Goal: Task Accomplishment & Management: Manage account settings

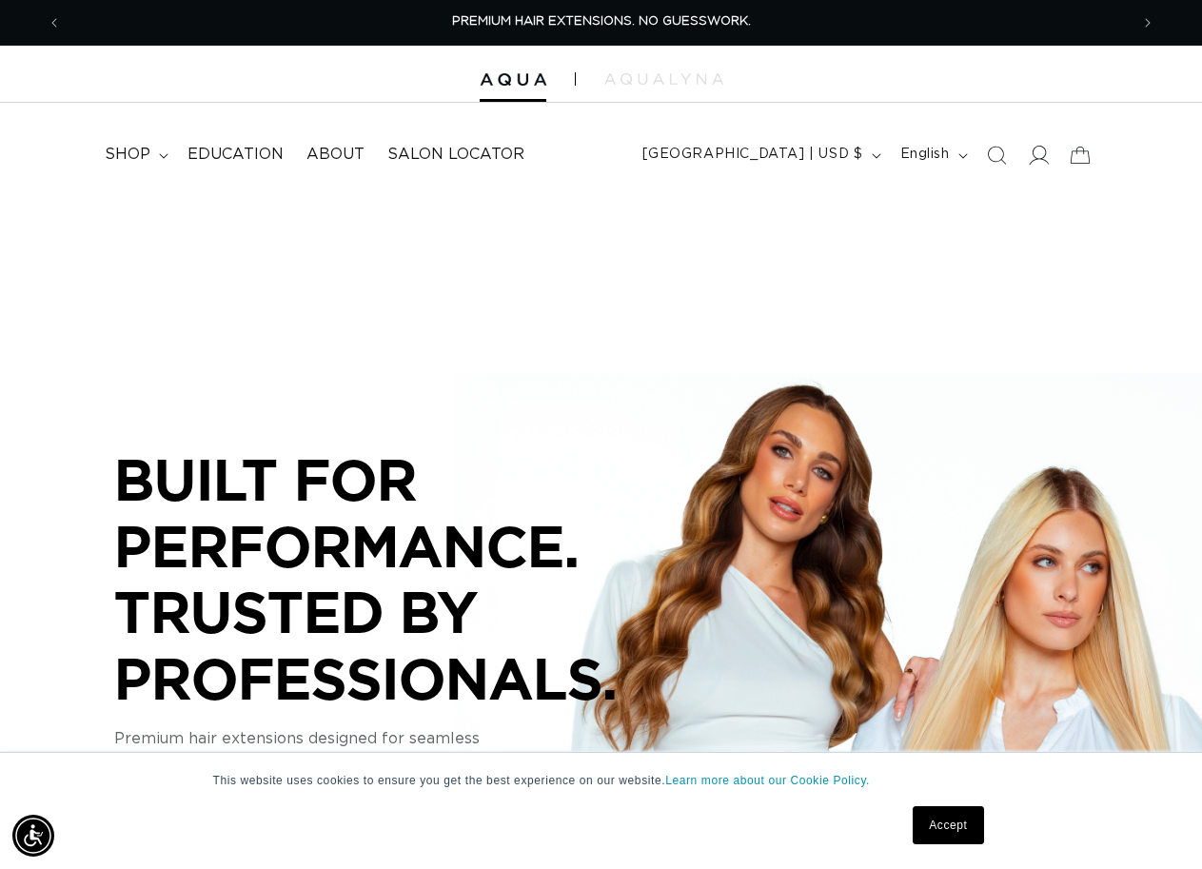
click at [1031, 151] on icon at bounding box center [1038, 155] width 20 height 20
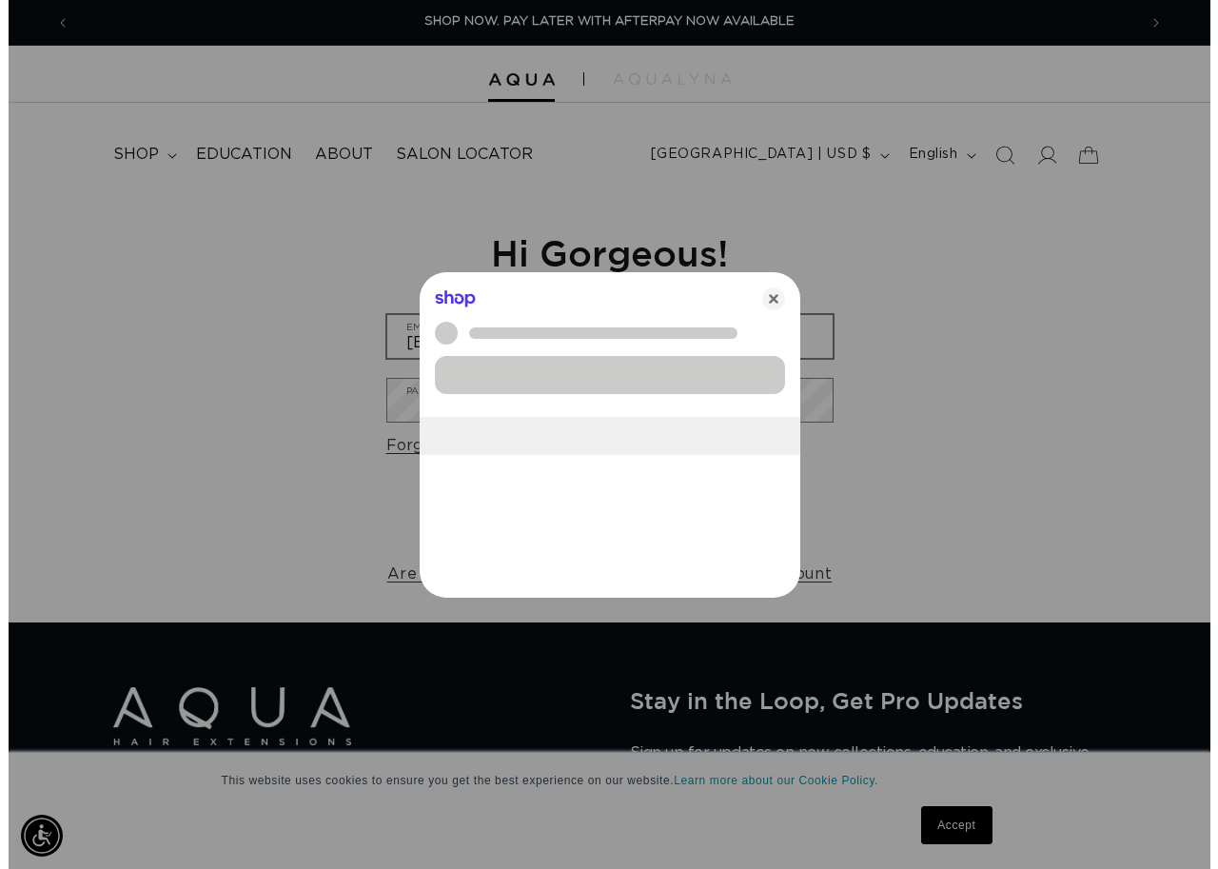
scroll to position [0, 1083]
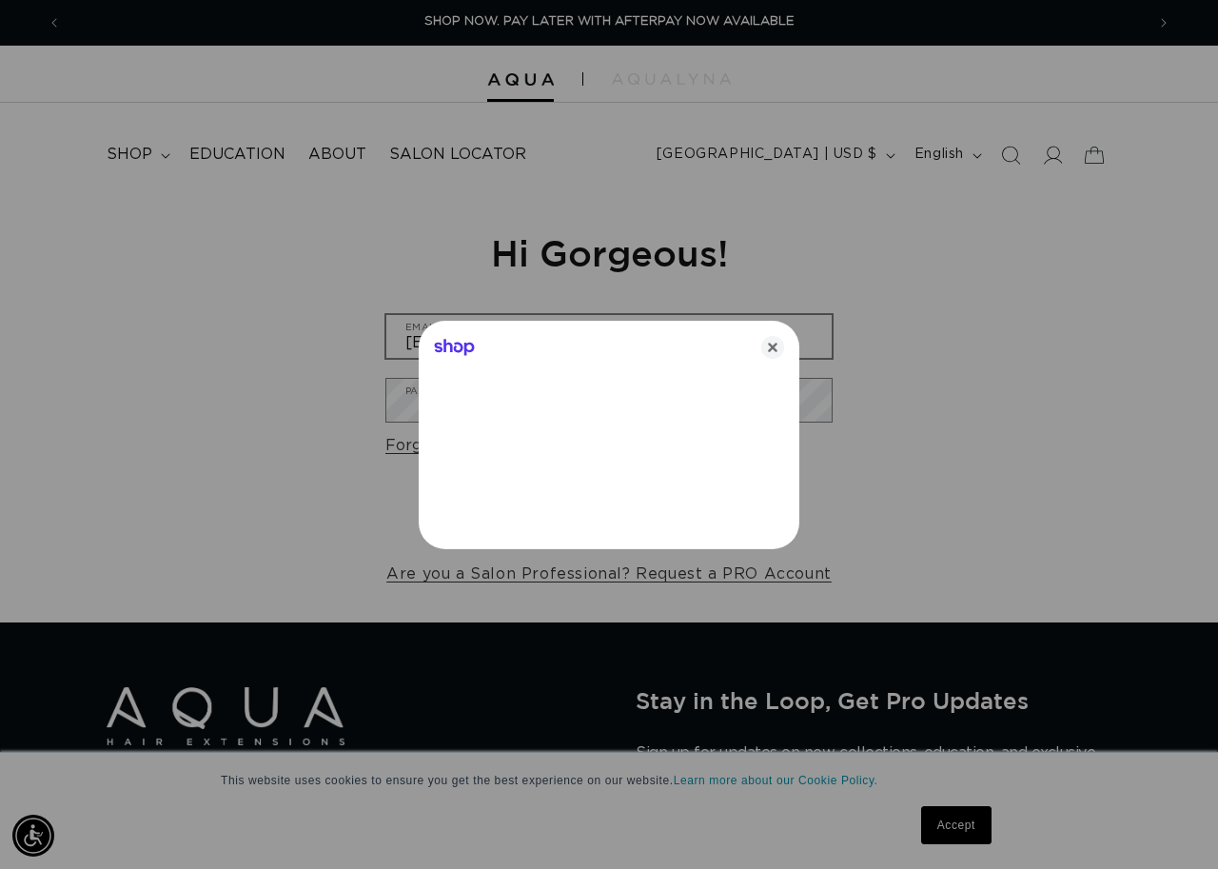
type input "needa118@hotmail.com"
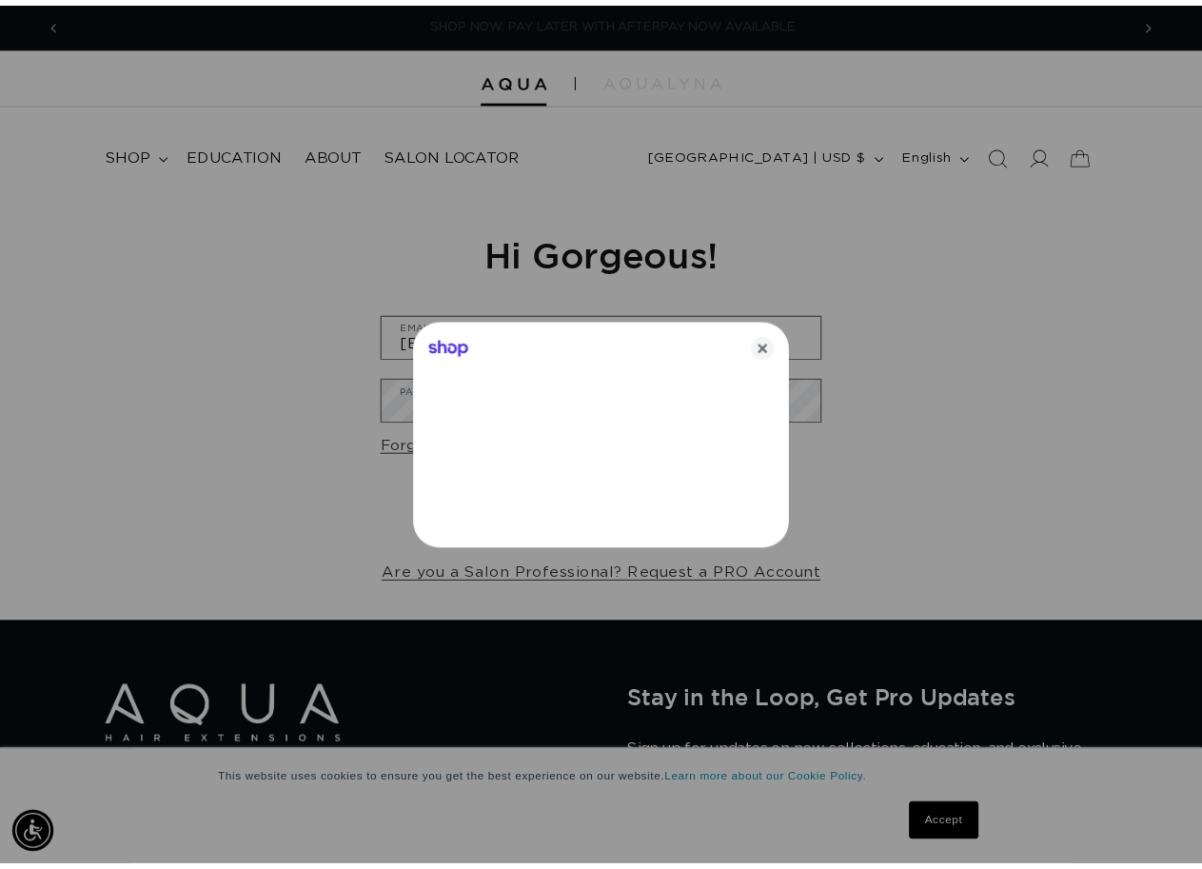
scroll to position [0, 2166]
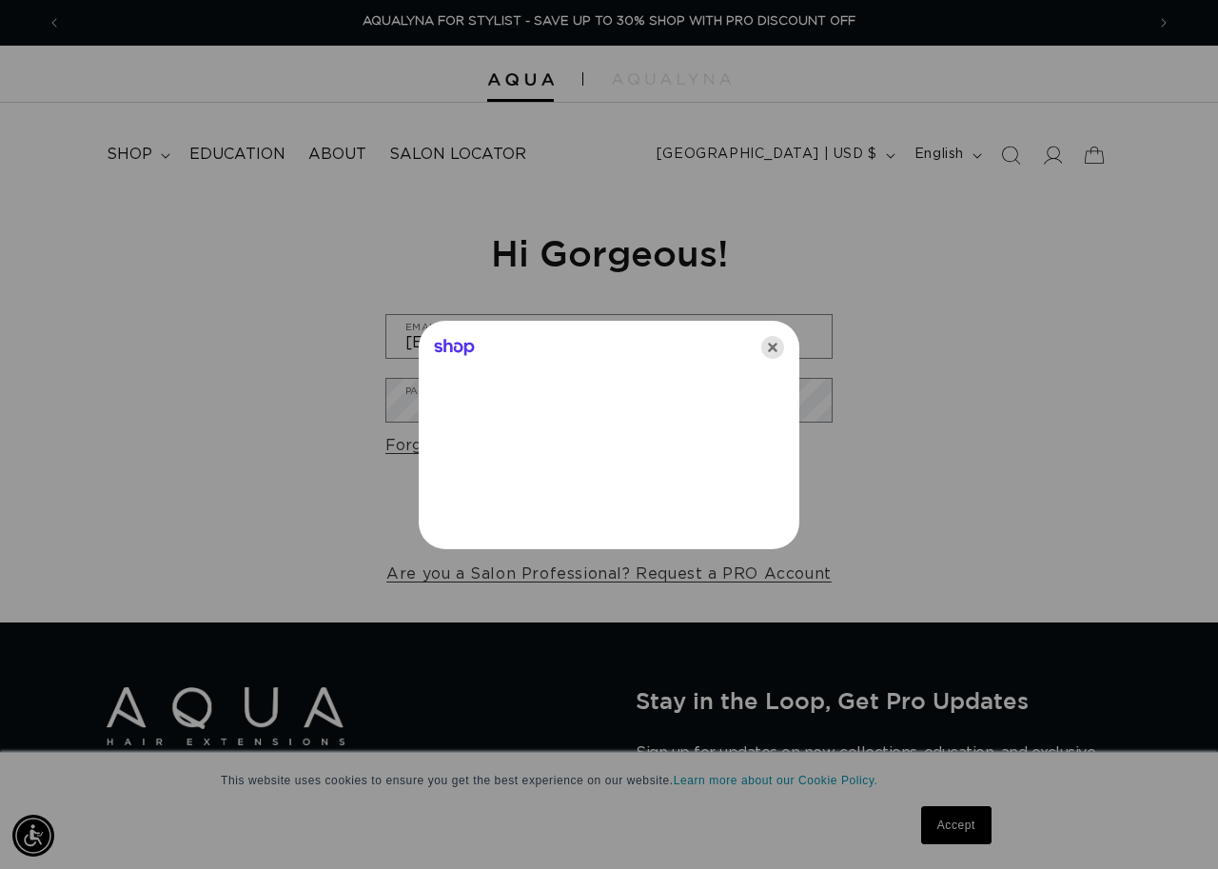
click at [772, 350] on icon "Close" at bounding box center [772, 347] width 23 height 23
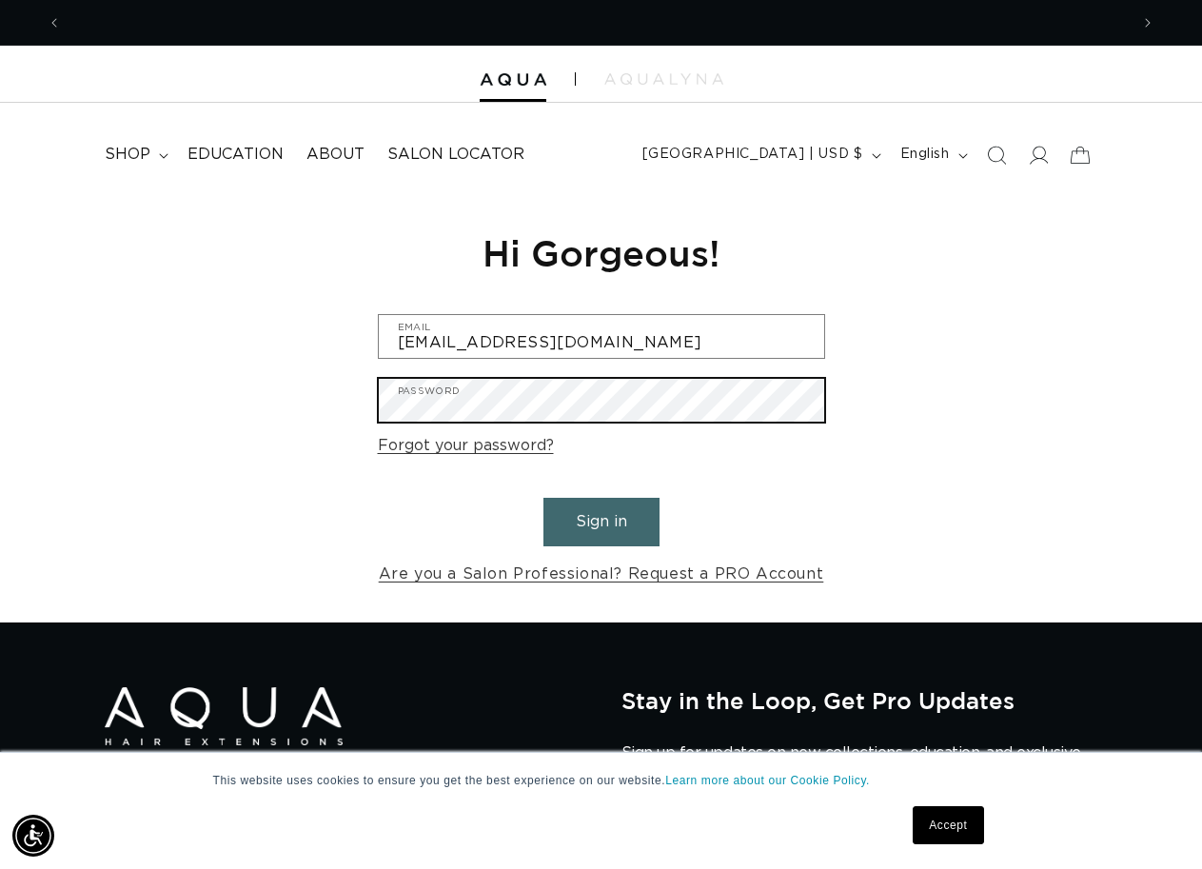
scroll to position [0, 2134]
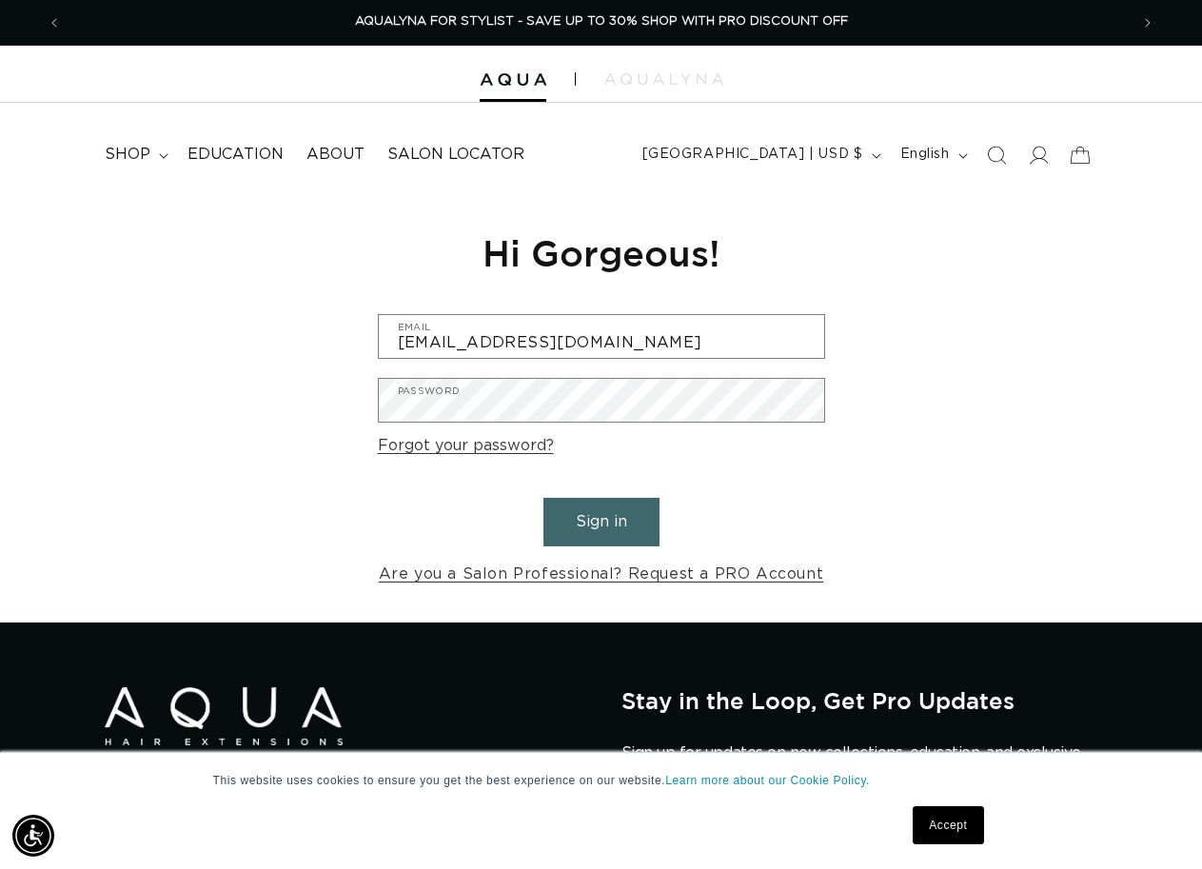
click at [621, 537] on button "Sign in" at bounding box center [601, 522] width 116 height 49
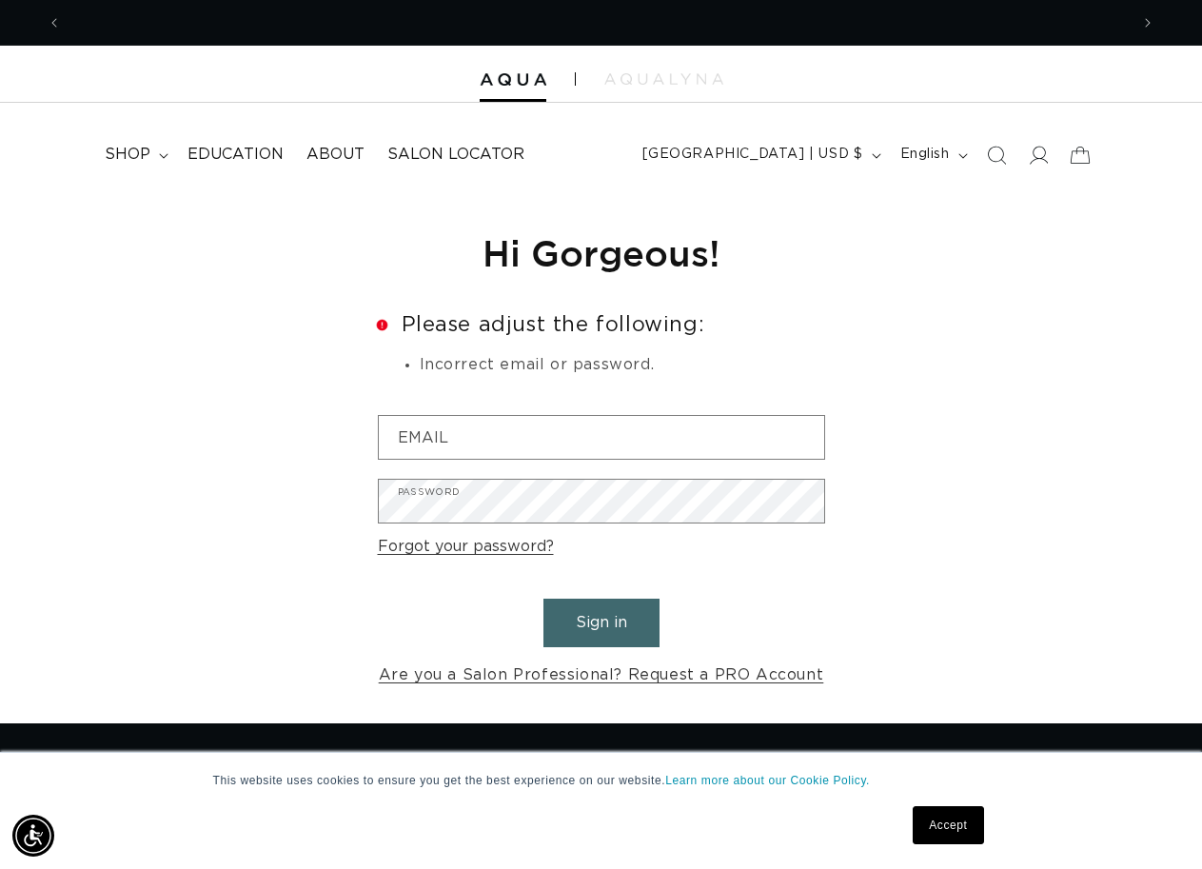
scroll to position [0, 1067]
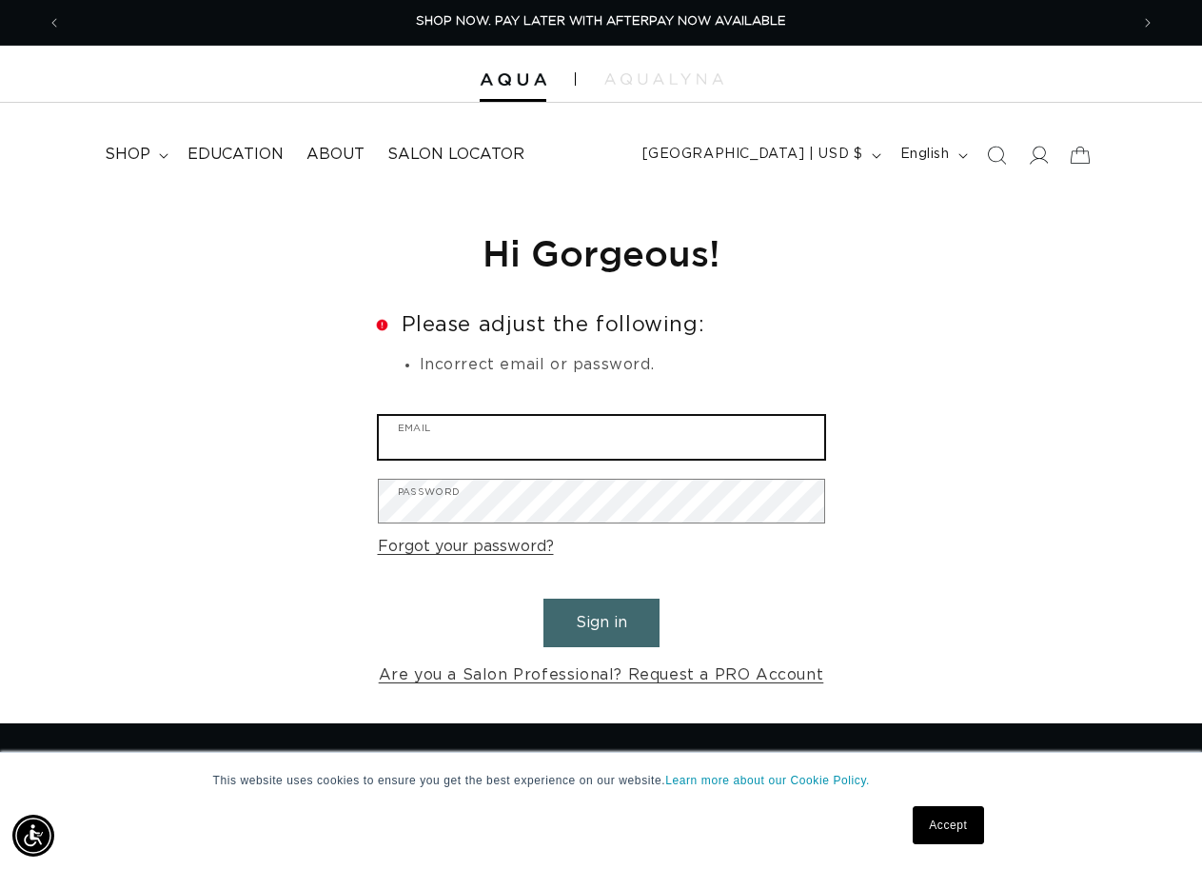
click at [450, 443] on input "Email" at bounding box center [601, 437] width 445 height 43
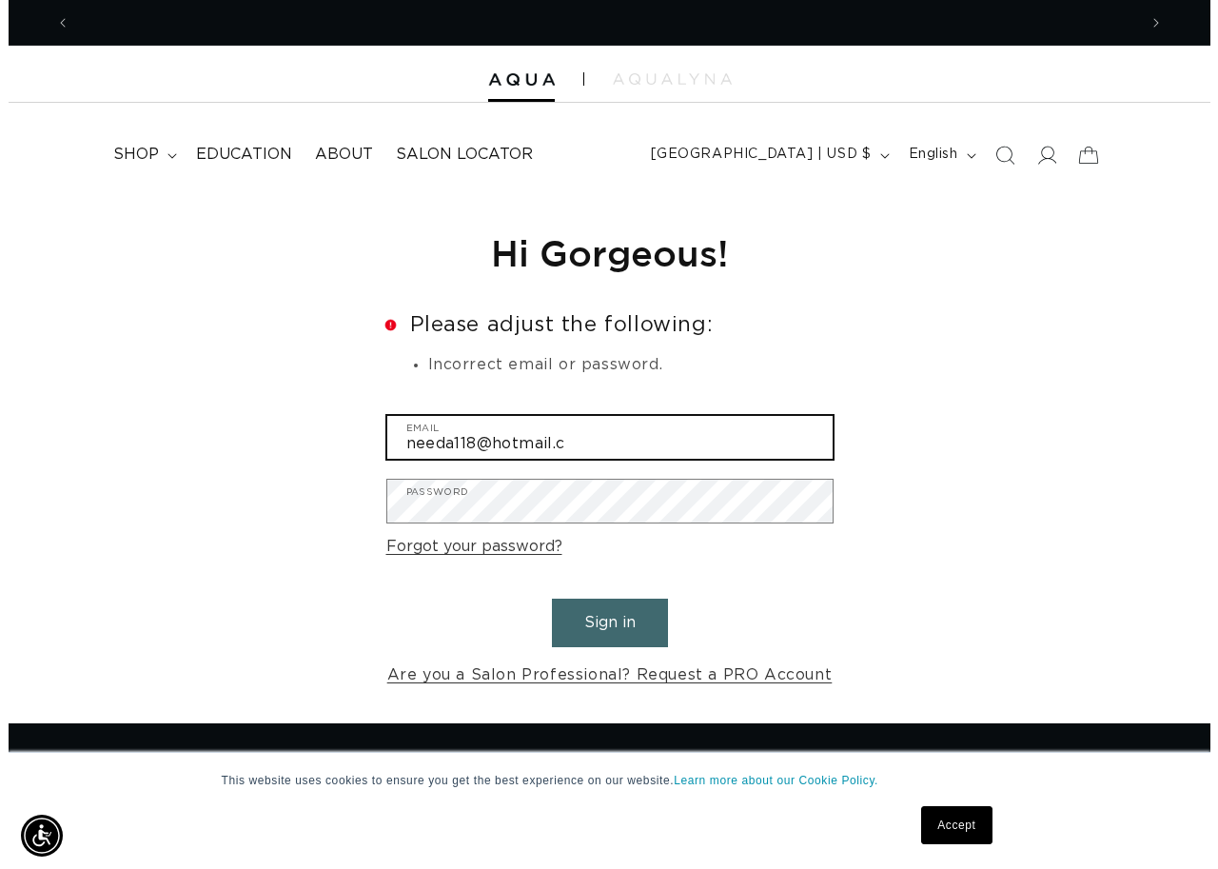
scroll to position [0, 0]
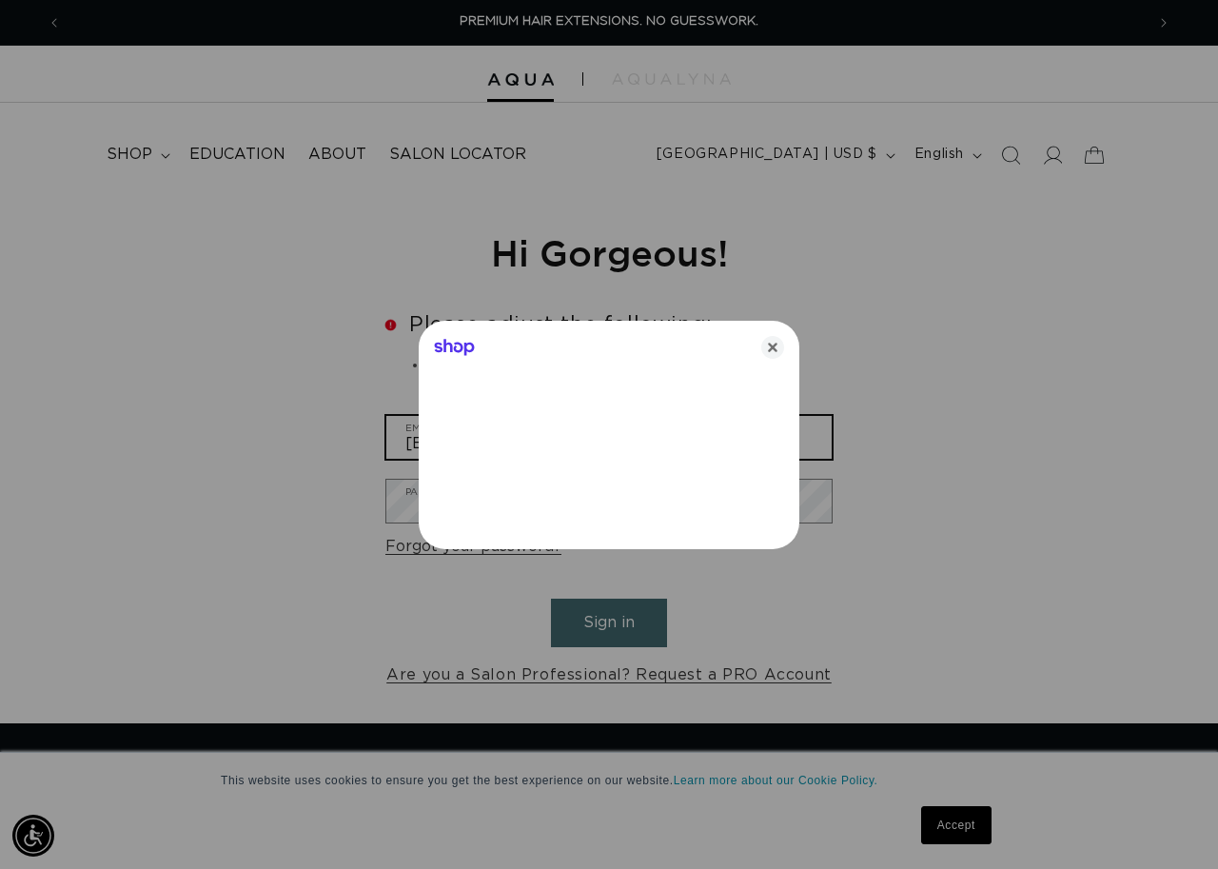
type input "[EMAIL_ADDRESS][DOMAIN_NAME]"
click at [766, 347] on icon "Close" at bounding box center [772, 347] width 23 height 23
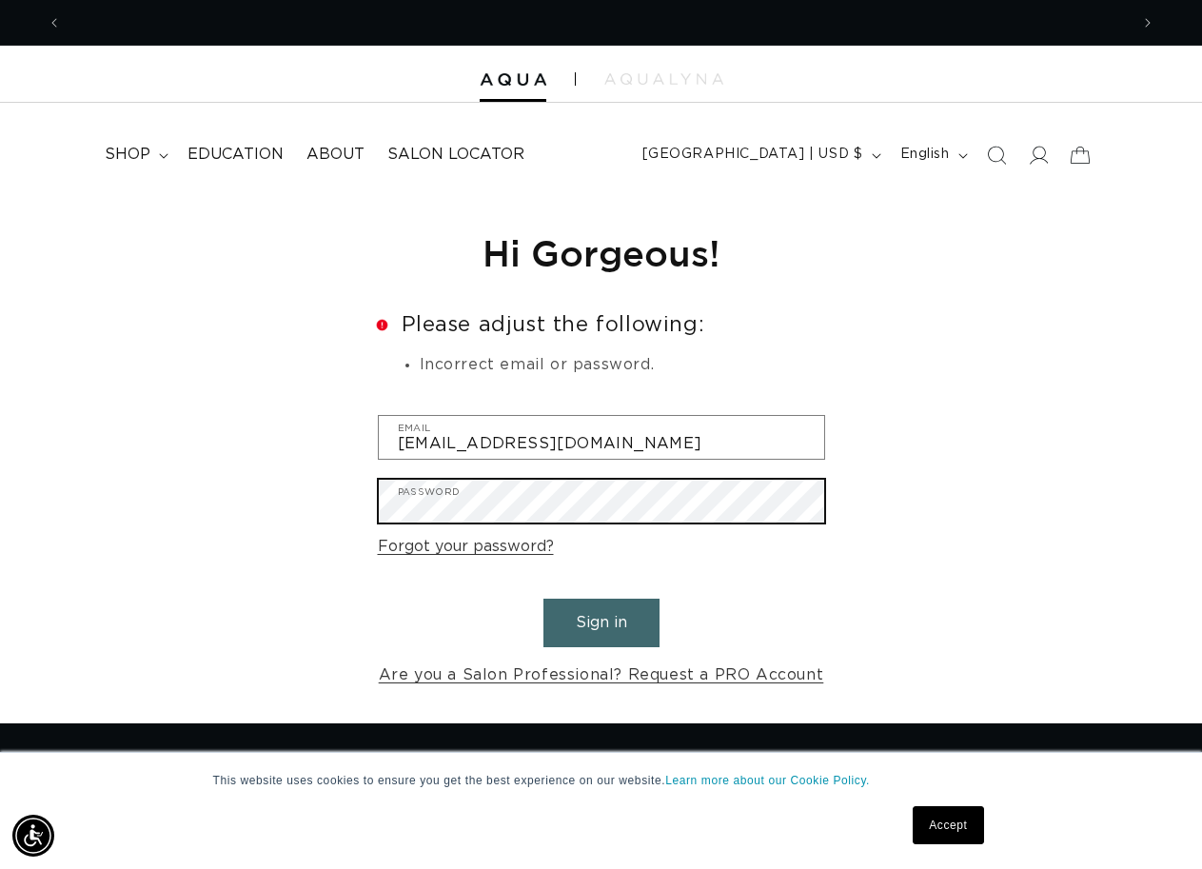
scroll to position [0, 1067]
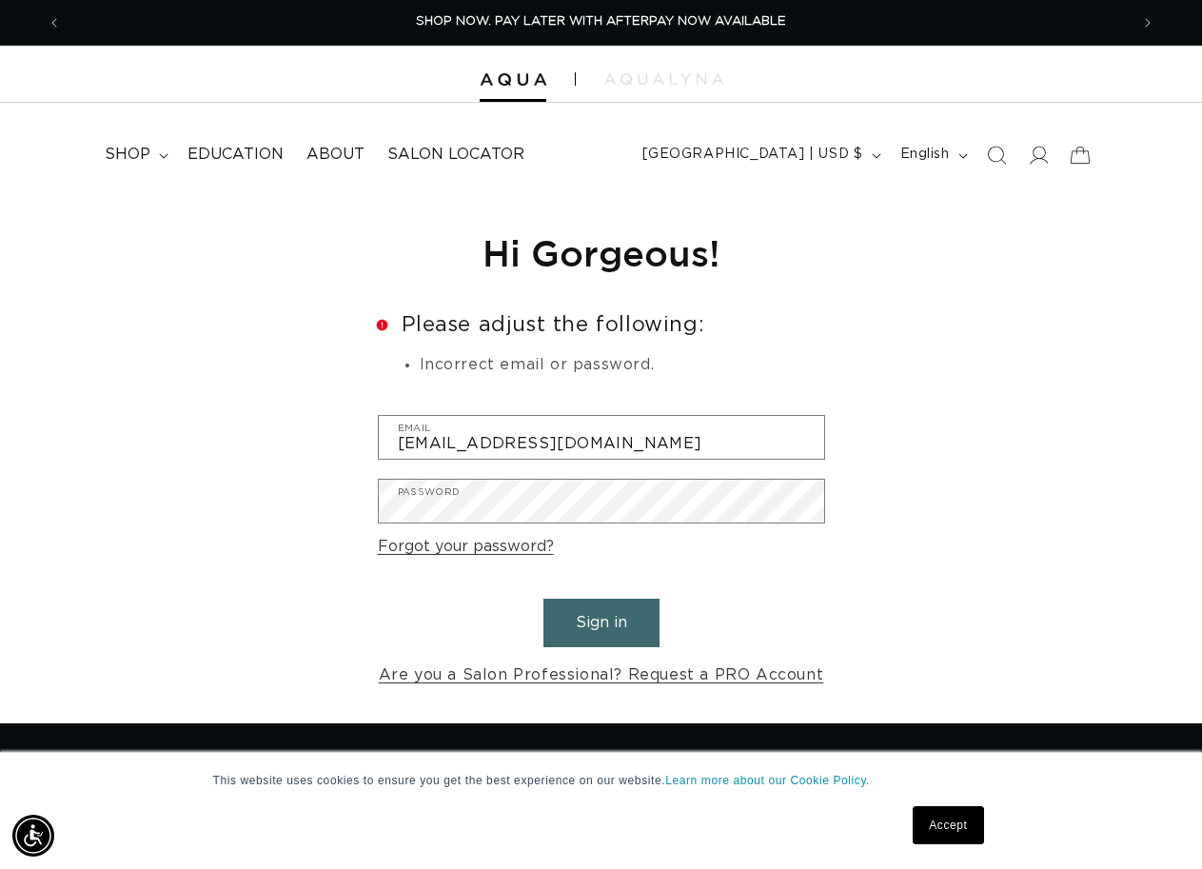
click at [587, 611] on button "Sign in" at bounding box center [601, 623] width 116 height 49
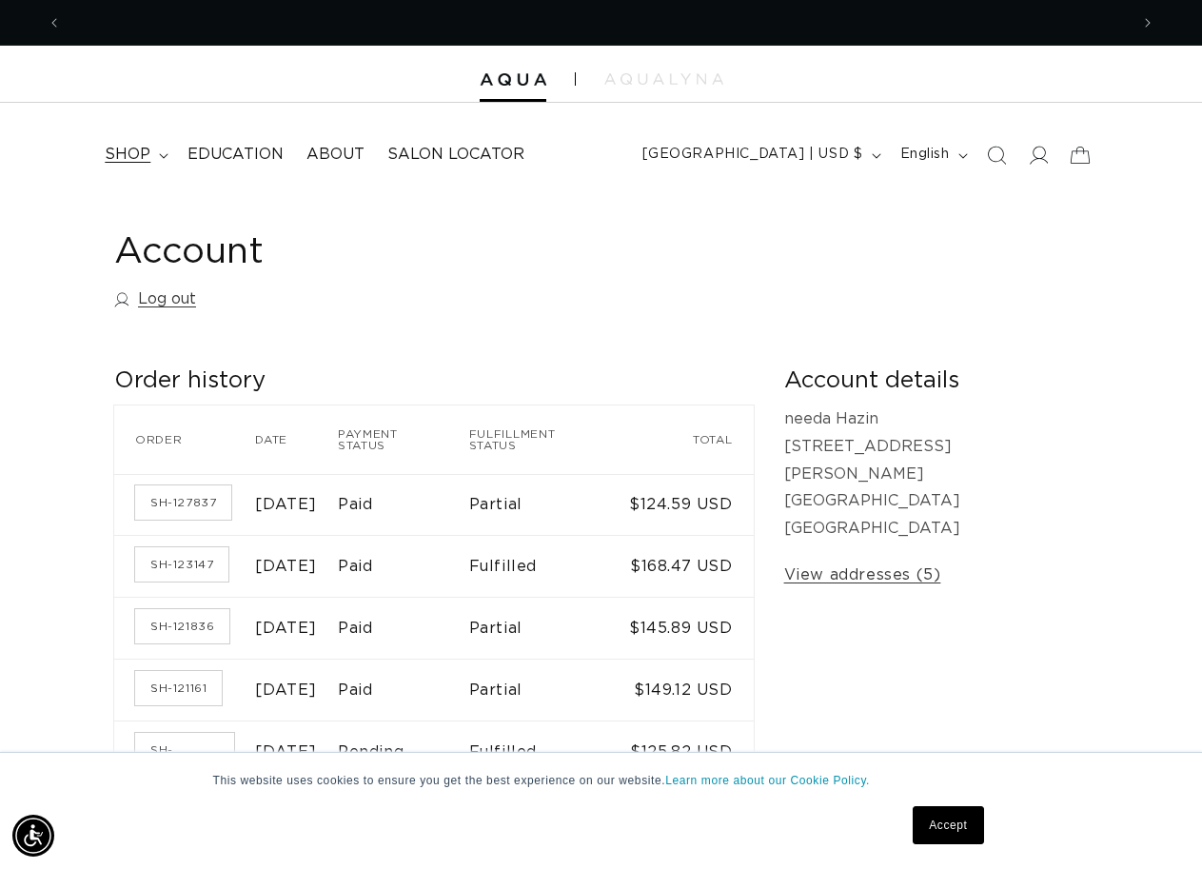
scroll to position [0, 1067]
click at [128, 160] on span "shop" at bounding box center [128, 155] width 46 height 20
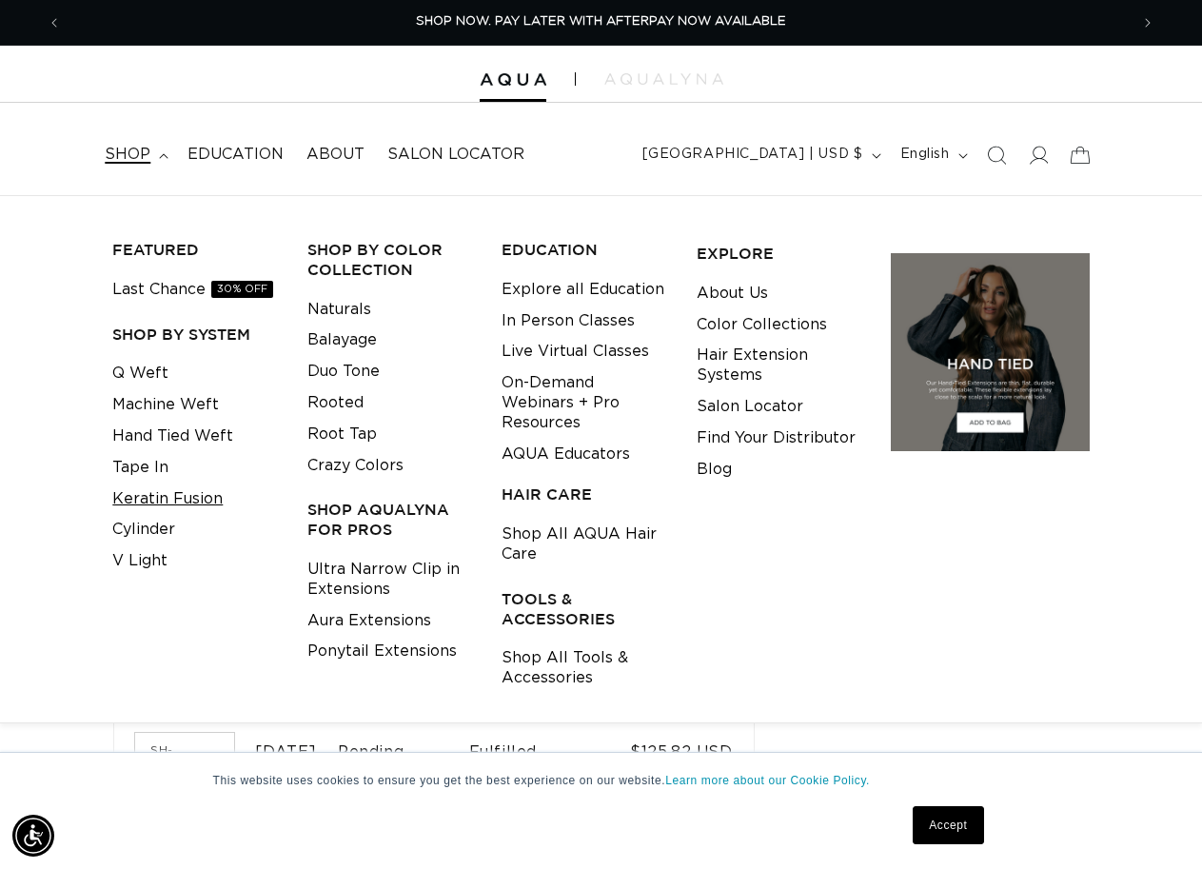
click at [129, 497] on link "Keratin Fusion" at bounding box center [167, 498] width 110 height 31
